Goal: Transaction & Acquisition: Purchase product/service

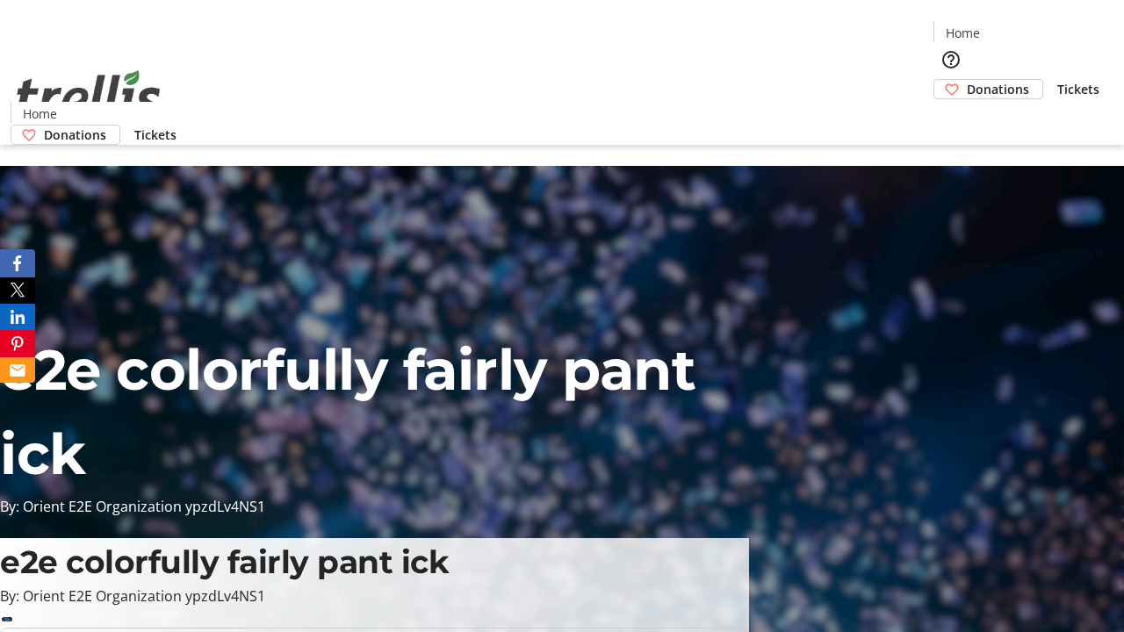
click at [967, 80] on span "Donations" at bounding box center [998, 89] width 62 height 18
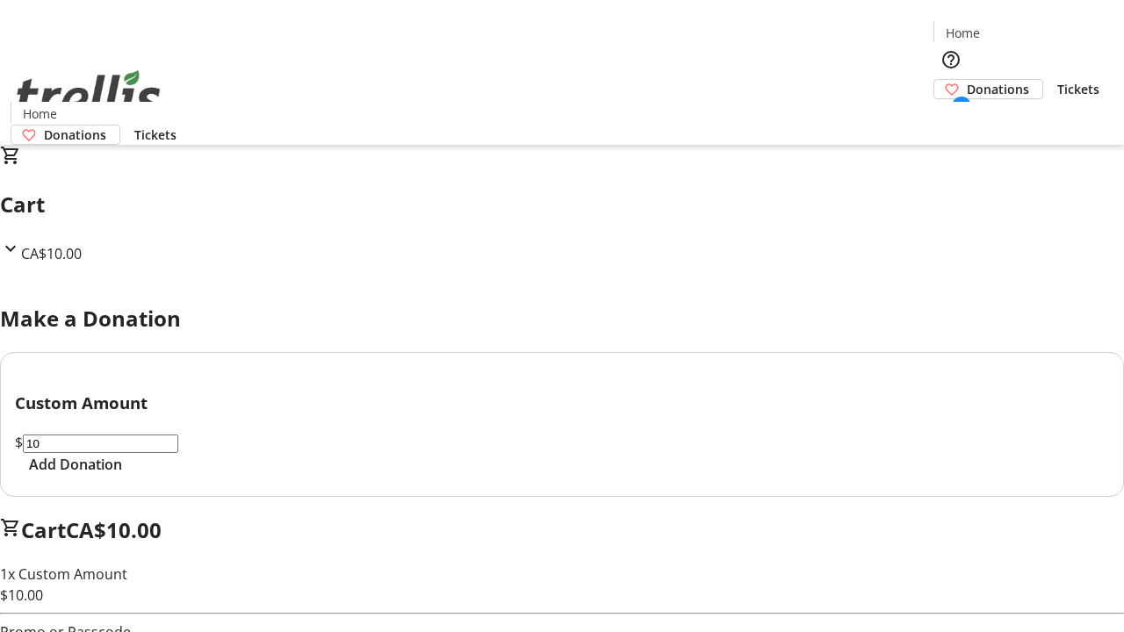
select select "CA"
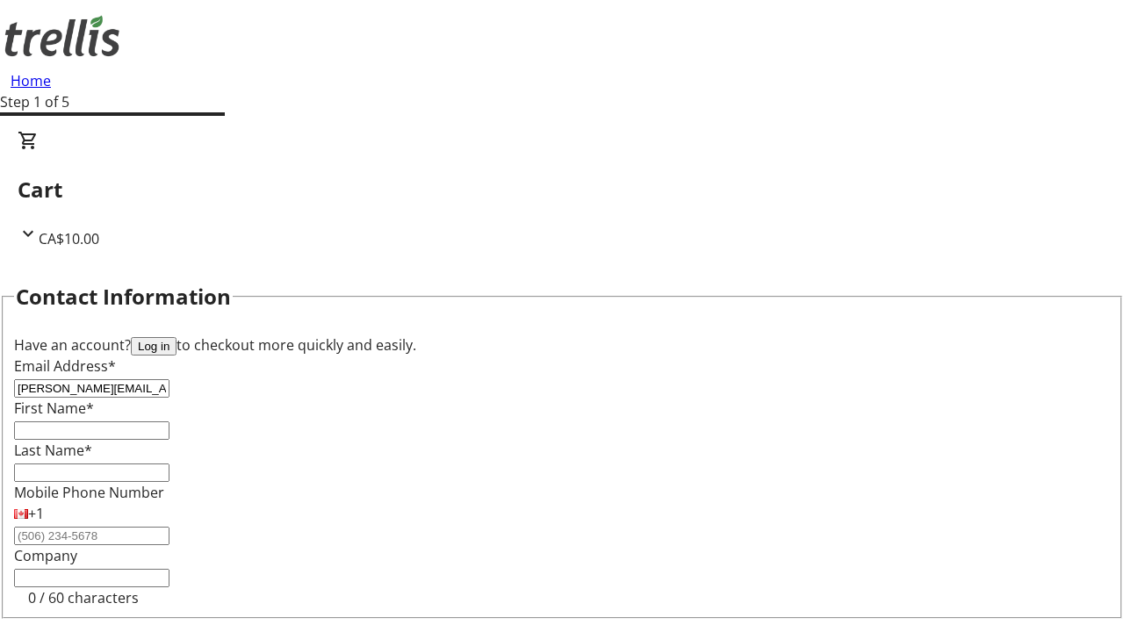
type input "[PERSON_NAME][EMAIL_ADDRESS][DOMAIN_NAME]"
type input "[PERSON_NAME]"
type input "Mante"
type input "[STREET_ADDRESS][PERSON_NAME]"
type input "Kelowna"
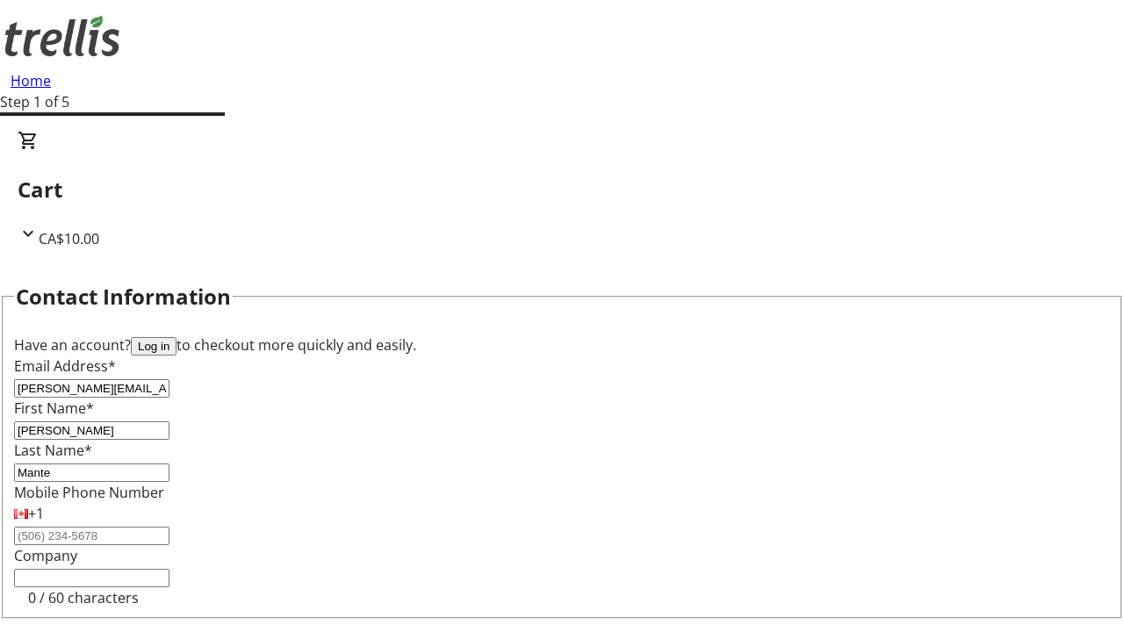
select select "BC"
type input "Kelowna"
type input "V1Y 0C2"
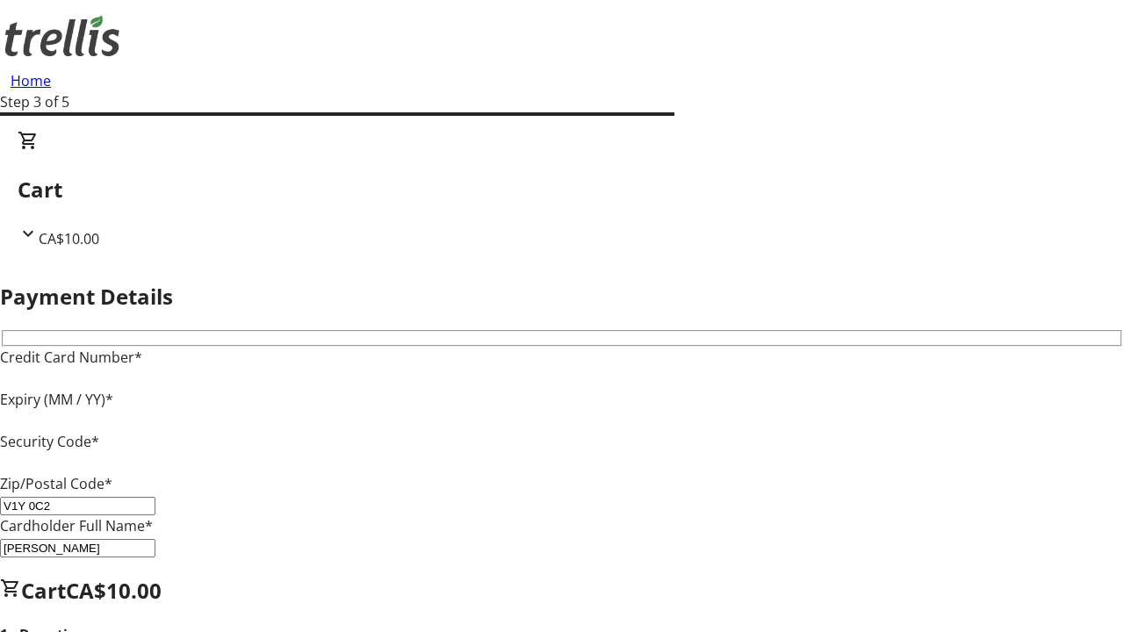
type input "V1Y 0C2"
